Goal: Task Accomplishment & Management: Complete application form

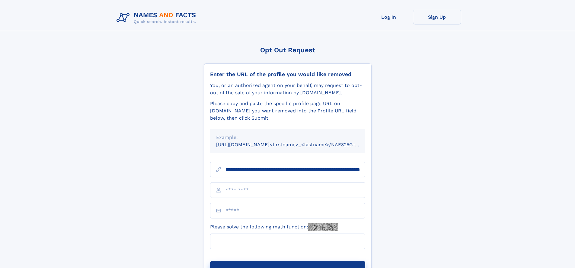
scroll to position [0, 67]
type input "**********"
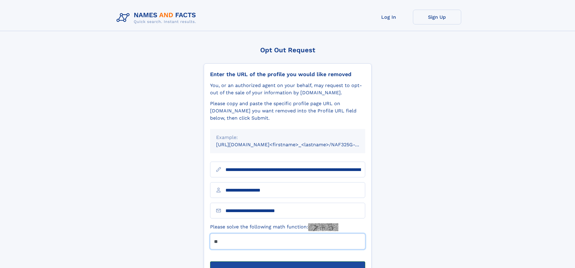
type input "**"
click at [287, 261] on button "Submit Opt Out Request" at bounding box center [287, 270] width 155 height 19
